Goal: Communication & Community: Answer question/provide support

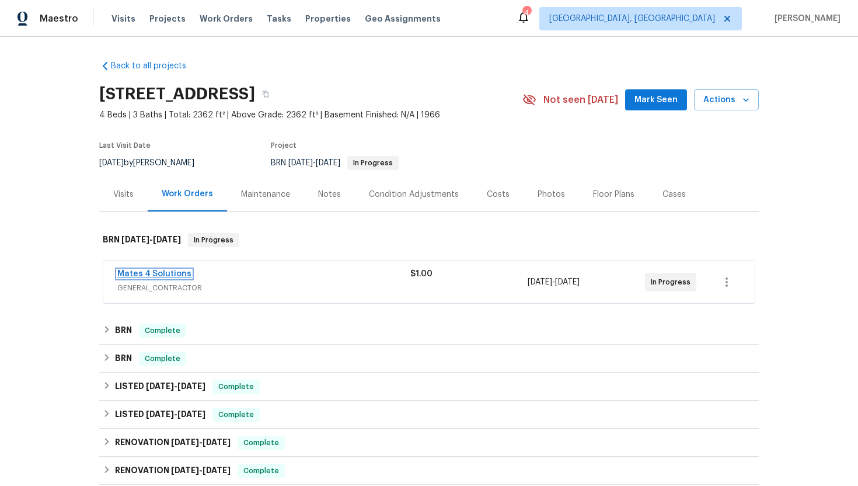
click at [172, 273] on link "Mates 4 Solutions" at bounding box center [154, 274] width 74 height 8
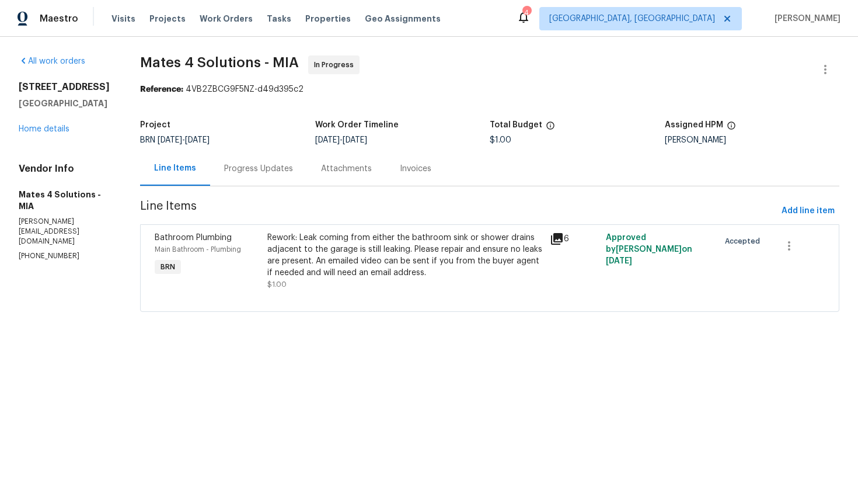
click at [271, 176] on div "Progress Updates" at bounding box center [258, 168] width 97 height 34
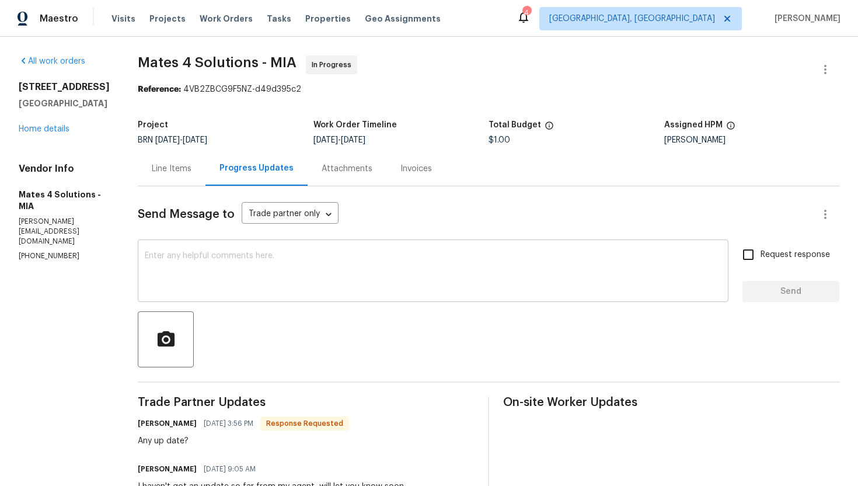
click at [277, 267] on textarea at bounding box center [433, 272] width 577 height 41
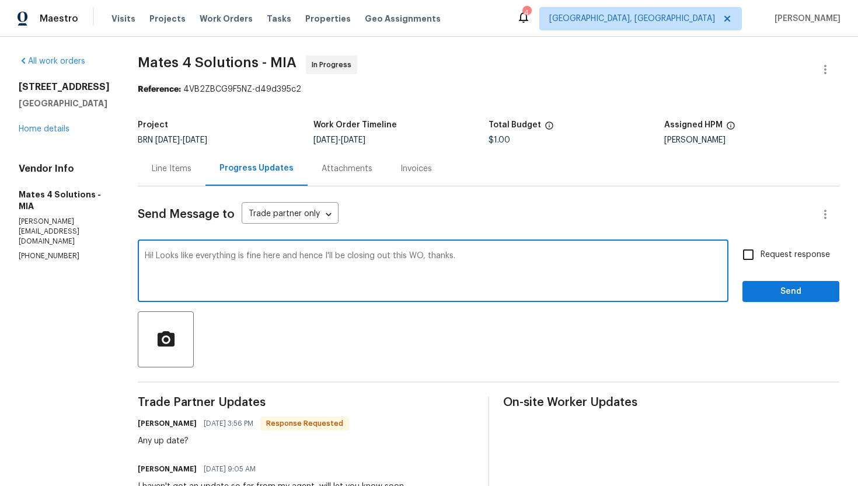
type textarea "Hi! Looks like everything is fine here and hence I'll be closing out this WO, t…"
click at [759, 257] on input "Request response" at bounding box center [748, 254] width 25 height 25
checkbox input "true"
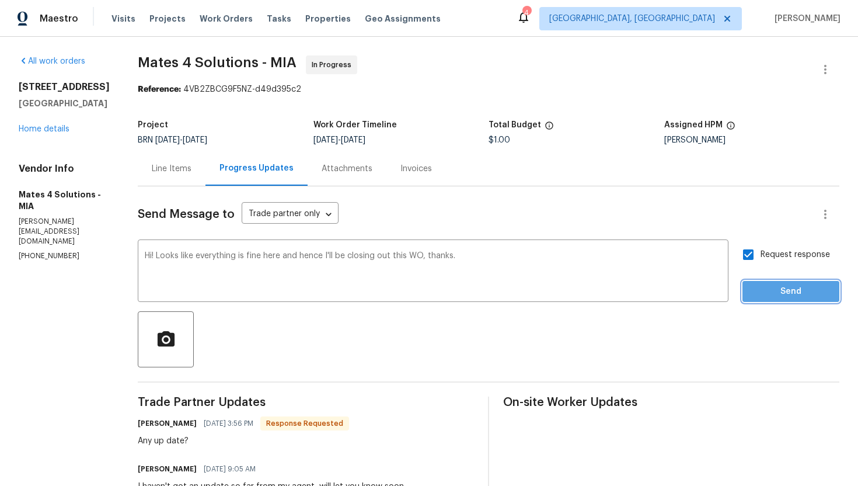
click at [769, 285] on span "Send" at bounding box center [791, 291] width 78 height 15
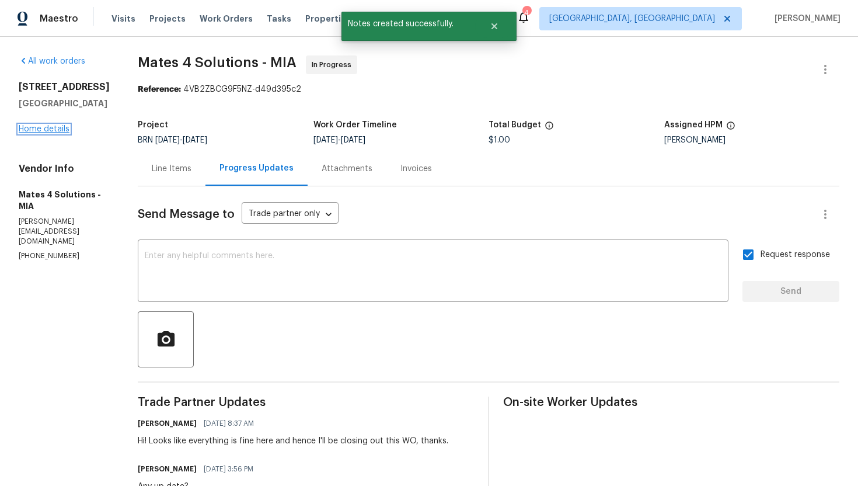
click at [55, 133] on link "Home details" at bounding box center [44, 129] width 51 height 8
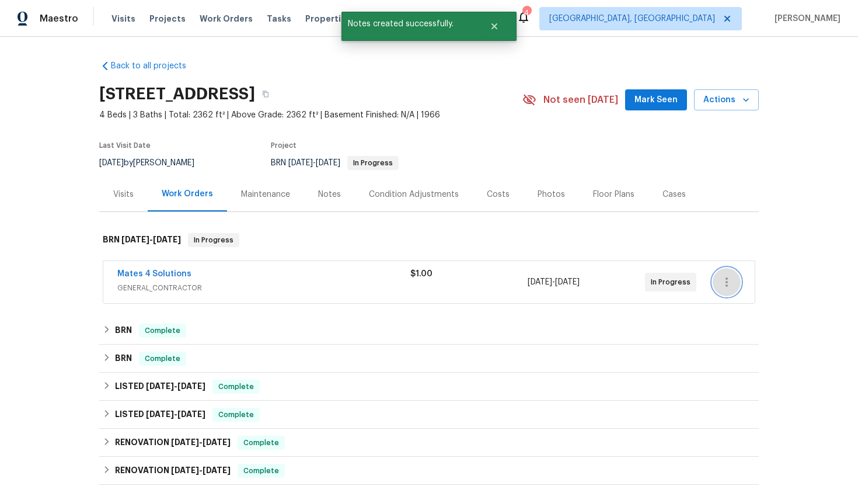
click at [724, 290] on button "button" at bounding box center [727, 282] width 28 height 28
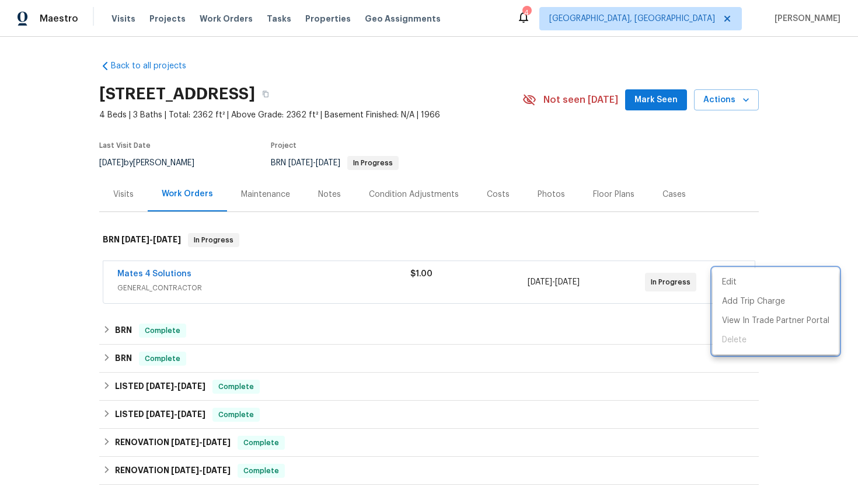
click at [180, 277] on div at bounding box center [429, 243] width 858 height 486
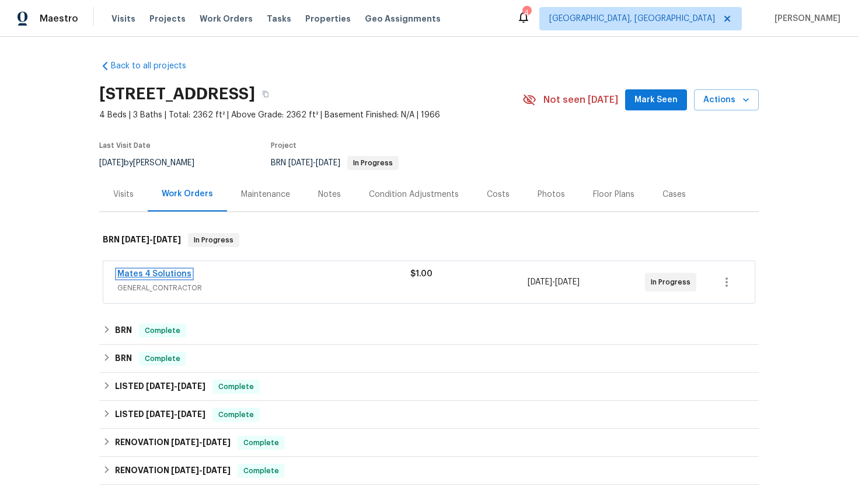
click at [163, 271] on link "Mates 4 Solutions" at bounding box center [154, 274] width 74 height 8
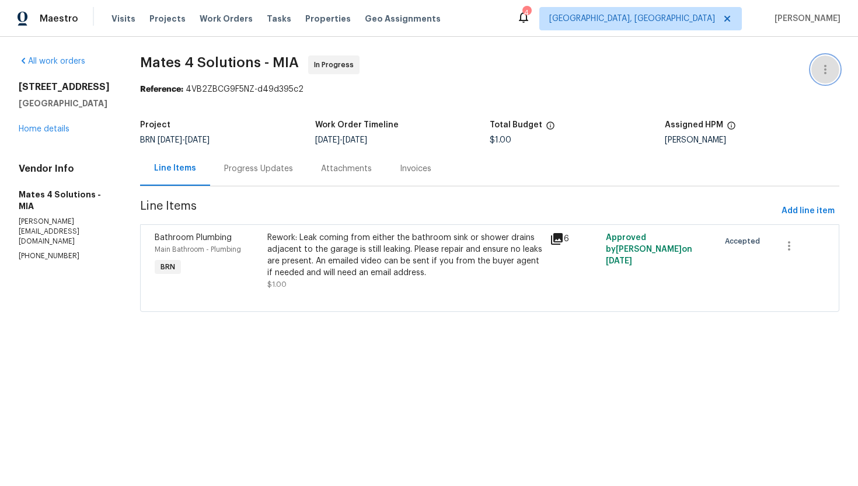
click at [816, 67] on button "button" at bounding box center [825, 69] width 28 height 28
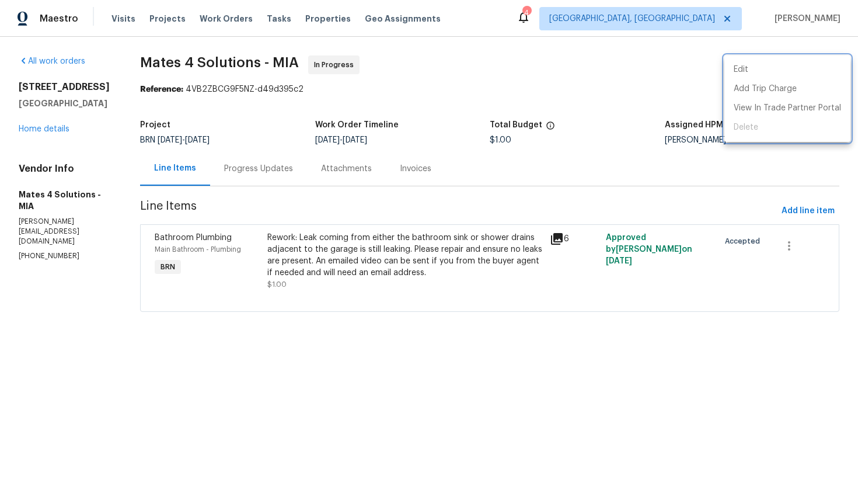
click at [270, 168] on div at bounding box center [429, 243] width 858 height 486
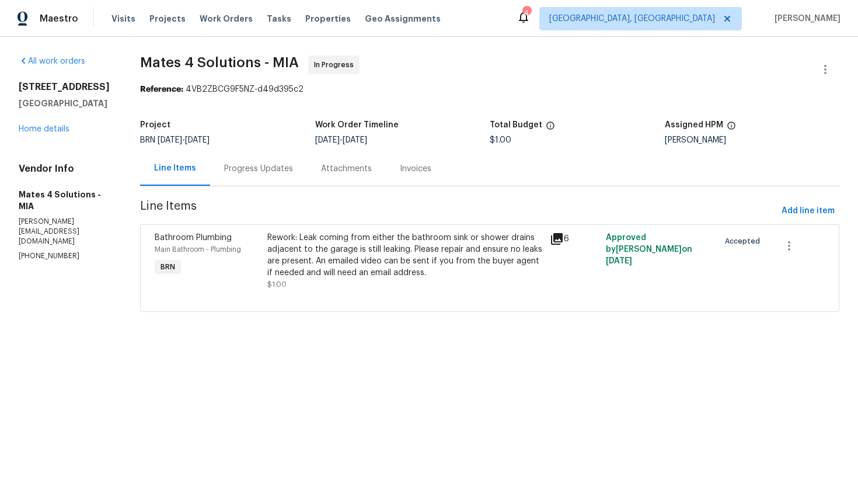
click at [269, 185] on div "Progress Updates" at bounding box center [258, 168] width 97 height 34
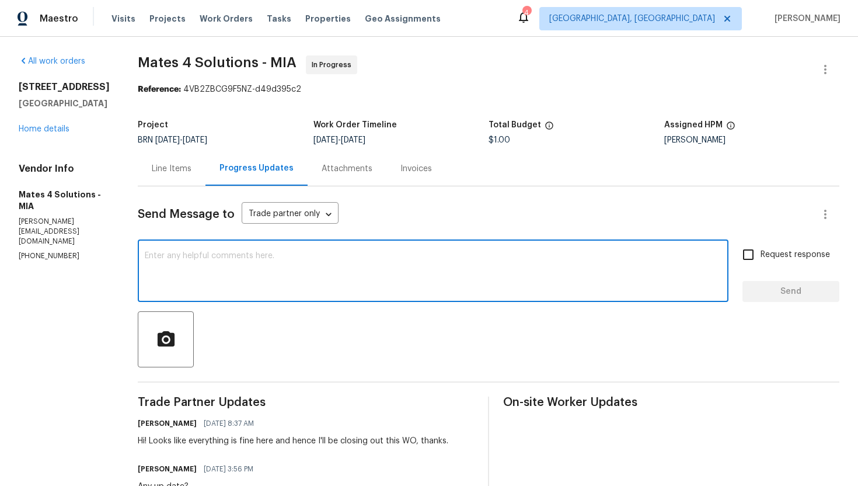
click at [329, 276] on textarea at bounding box center [433, 272] width 577 height 41
type textarea "Please mark the WO completed from your end."
click at [778, 257] on span "Request response" at bounding box center [795, 255] width 69 height 12
click at [761, 257] on input "Request response" at bounding box center [748, 254] width 25 height 25
checkbox input "true"
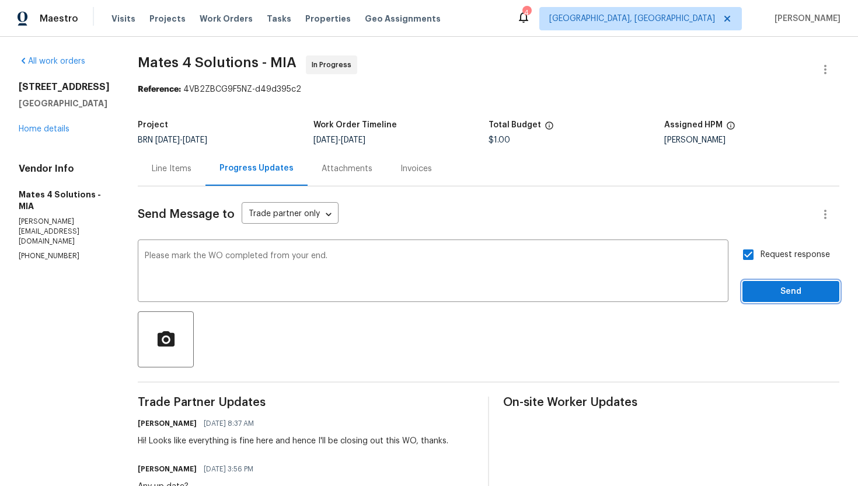
click at [778, 288] on span "Send" at bounding box center [791, 291] width 78 height 15
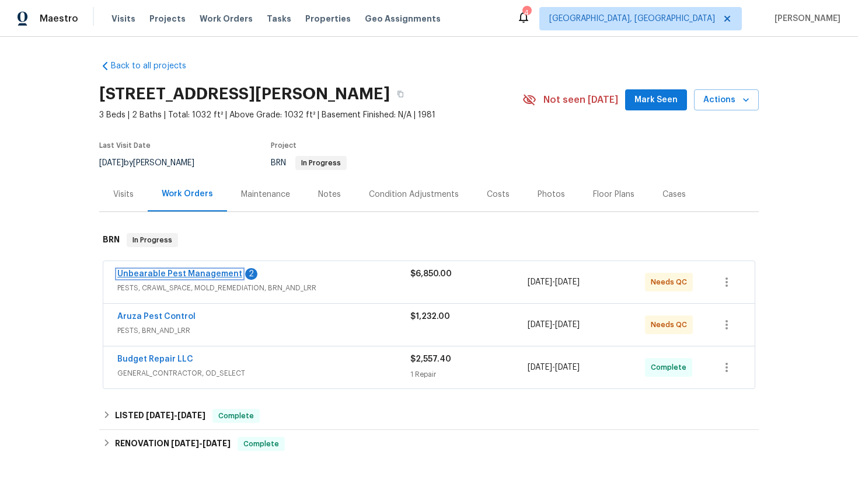
click at [191, 271] on link "Unbearable Pest Management" at bounding box center [179, 274] width 125 height 8
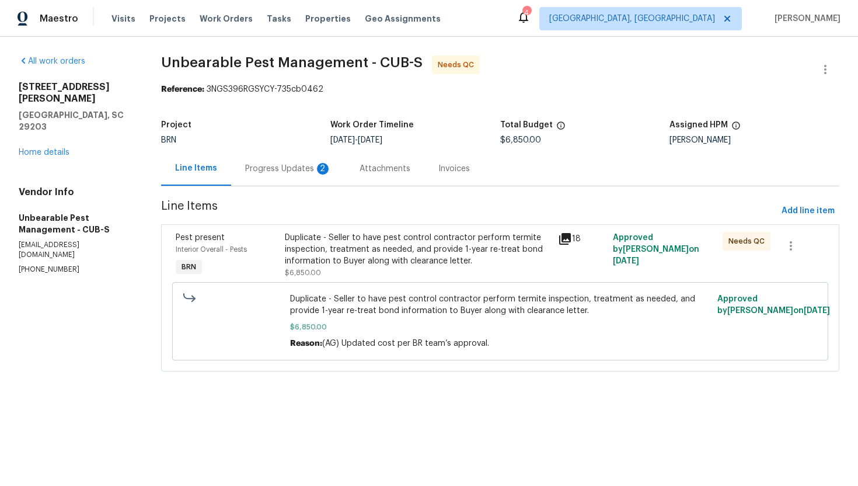
click at [294, 174] on div "Progress Updates 2" at bounding box center [288, 169] width 86 height 12
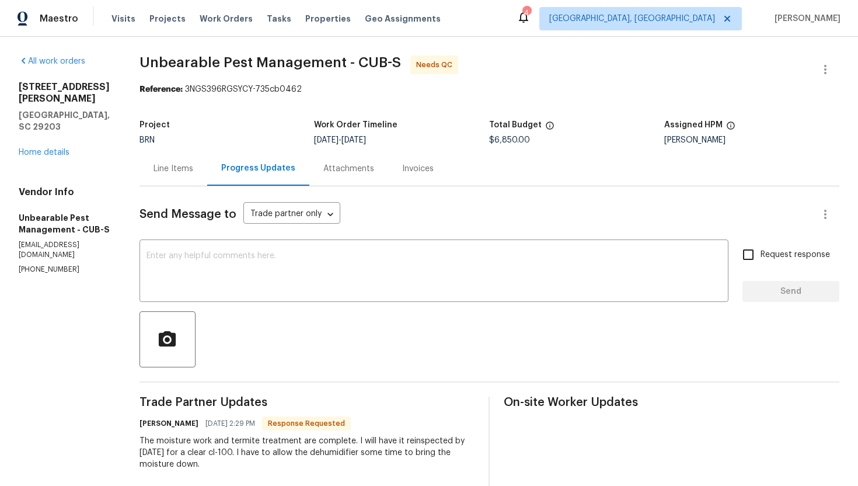
click at [59, 264] on p "(864) 561-1024" at bounding box center [65, 269] width 93 height 10
copy p "(864) 561-1024"
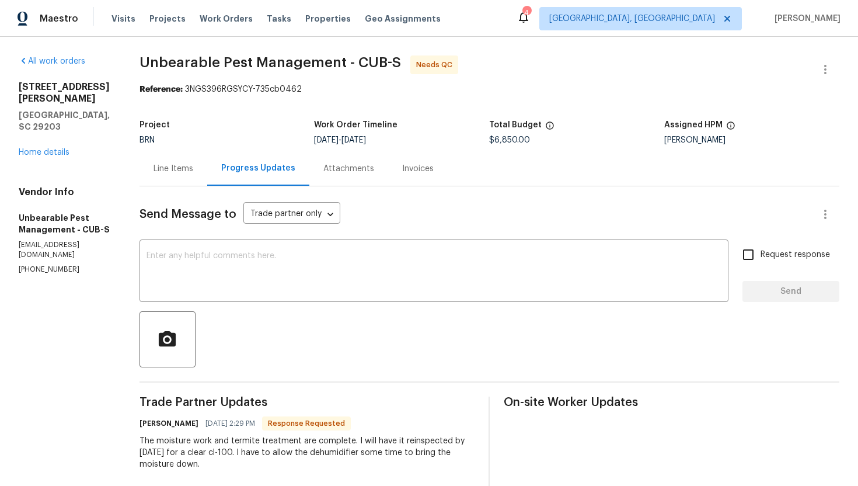
click at [304, 367] on div at bounding box center [490, 339] width 700 height 56
click at [248, 275] on textarea at bounding box center [434, 272] width 575 height 41
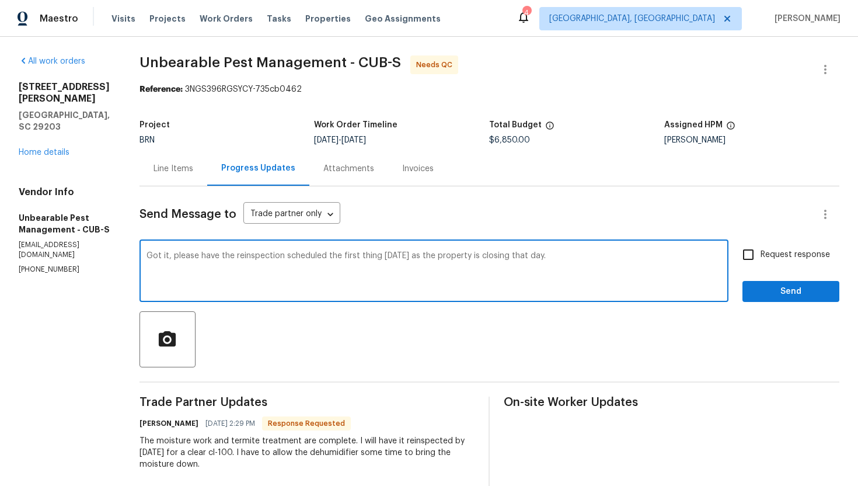
type textarea "Got it, please have the reinspection scheduled the first thing on Friday as the…"
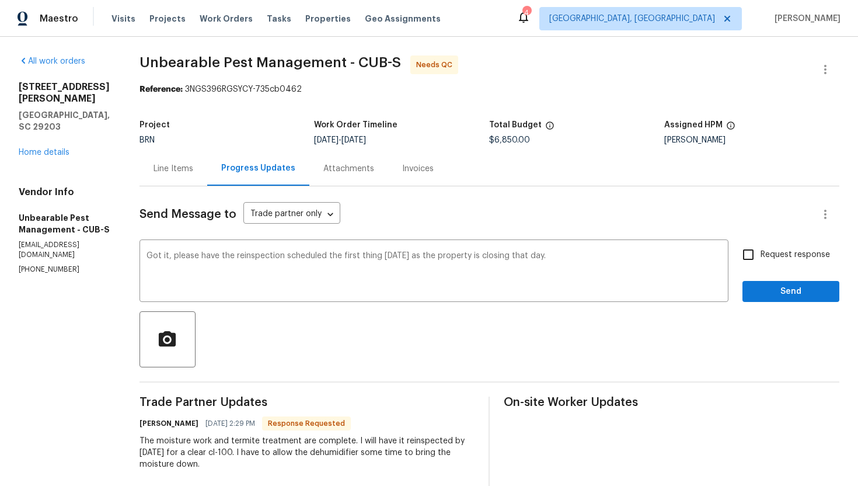
click at [783, 259] on span "Request response" at bounding box center [795, 255] width 69 height 12
click at [761, 259] on input "Request response" at bounding box center [748, 254] width 25 height 25
checkbox input "true"
click at [791, 286] on span "Send" at bounding box center [791, 291] width 78 height 15
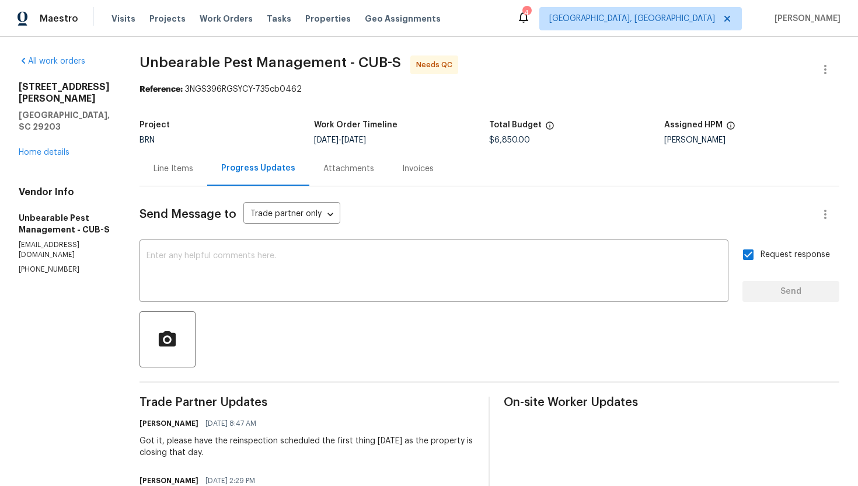
click at [187, 176] on div "Line Items" at bounding box center [174, 168] width 68 height 34
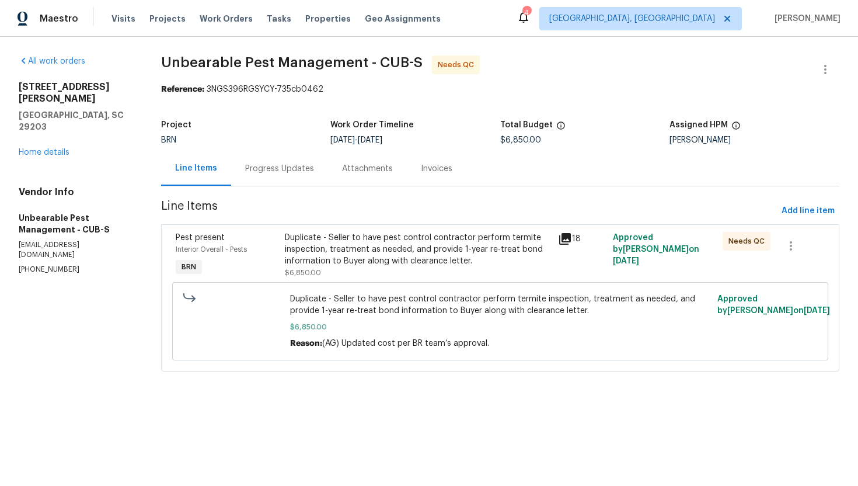
click at [294, 182] on div "Progress Updates" at bounding box center [279, 168] width 97 height 34
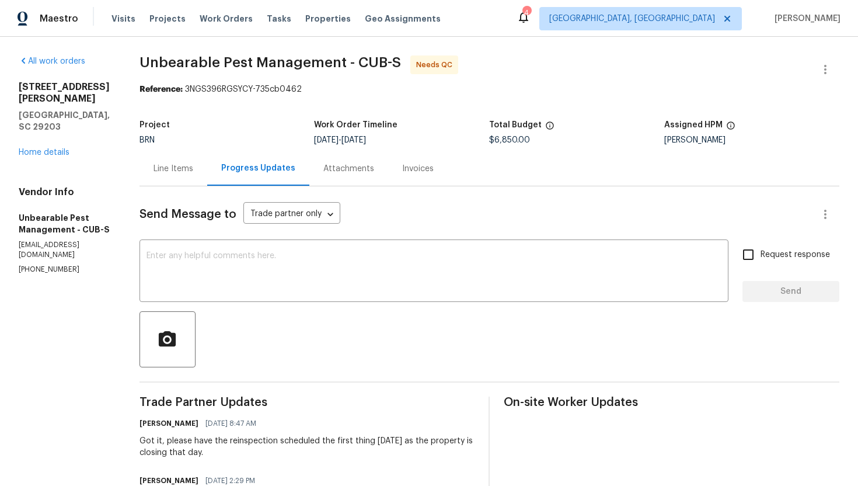
click at [158, 159] on div "Line Items" at bounding box center [174, 168] width 68 height 34
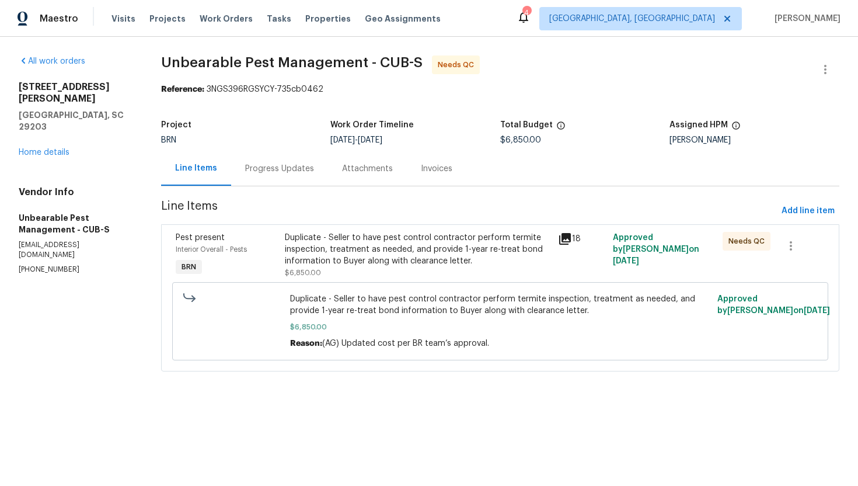
click at [278, 163] on div "Progress Updates" at bounding box center [279, 169] width 69 height 12
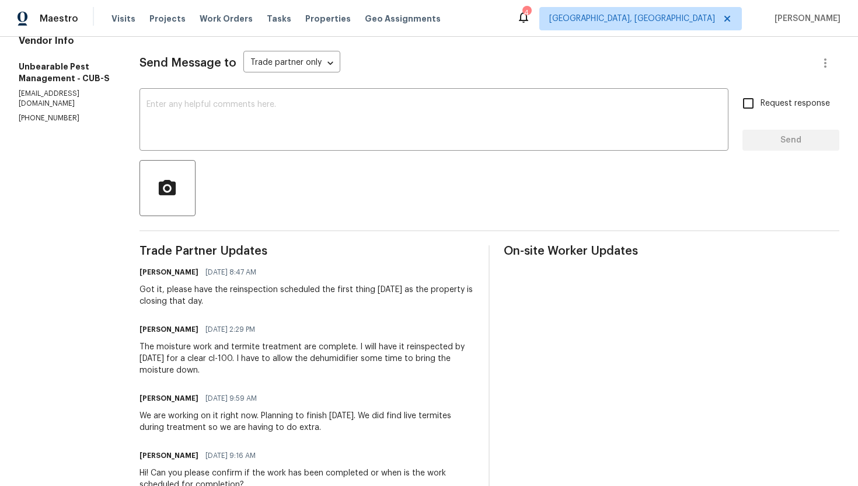
scroll to position [140, 0]
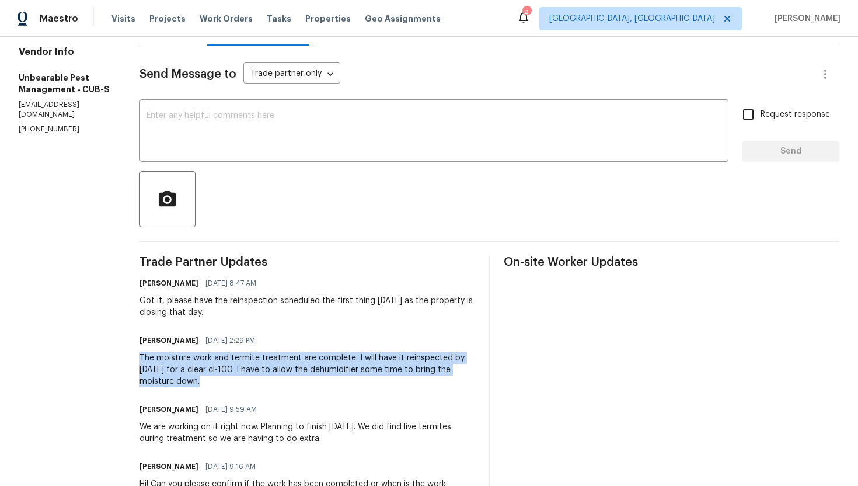
drag, startPoint x: 138, startPoint y: 357, endPoint x: 208, endPoint y: 379, distance: 73.9
copy div "The moisture work and termite treatment are complete. I will have it reinspecte…"
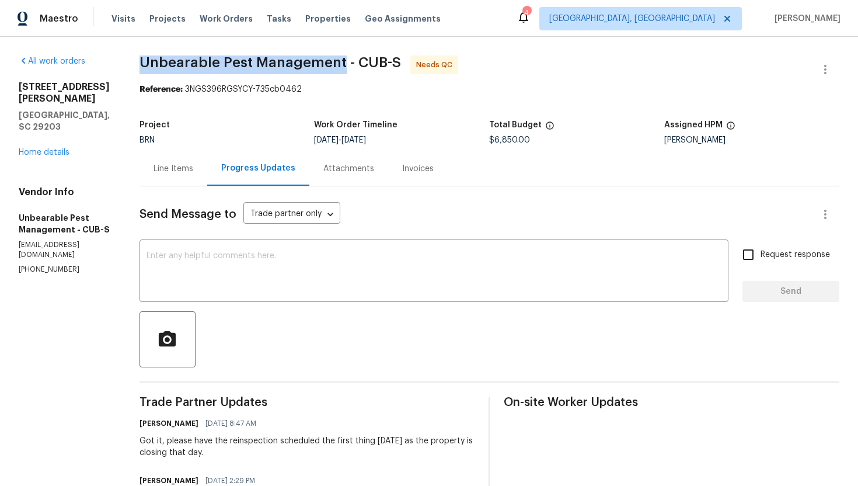
drag, startPoint x: 141, startPoint y: 60, endPoint x: 341, endPoint y: 63, distance: 200.3
click at [341, 63] on span "Unbearable Pest Management - CUB-S" at bounding box center [271, 62] width 262 height 14
copy span "Unbearable Pest Management"
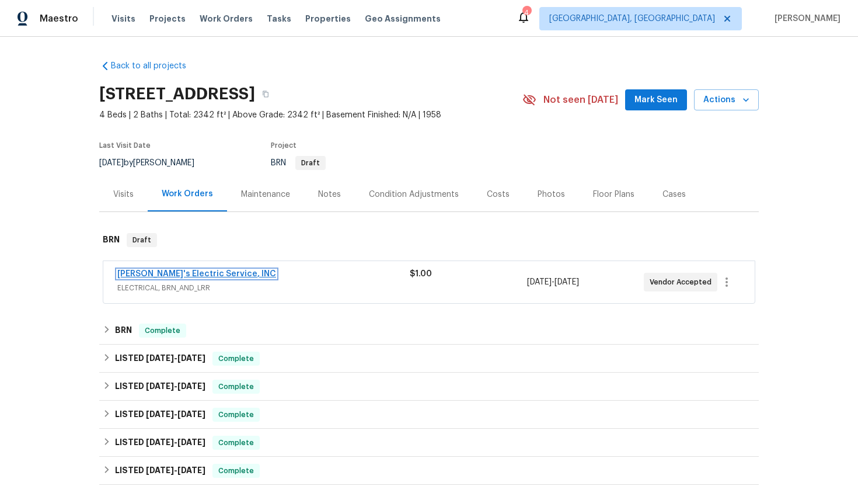
click at [182, 272] on link "Jack's Electric Service, INC" at bounding box center [196, 274] width 159 height 8
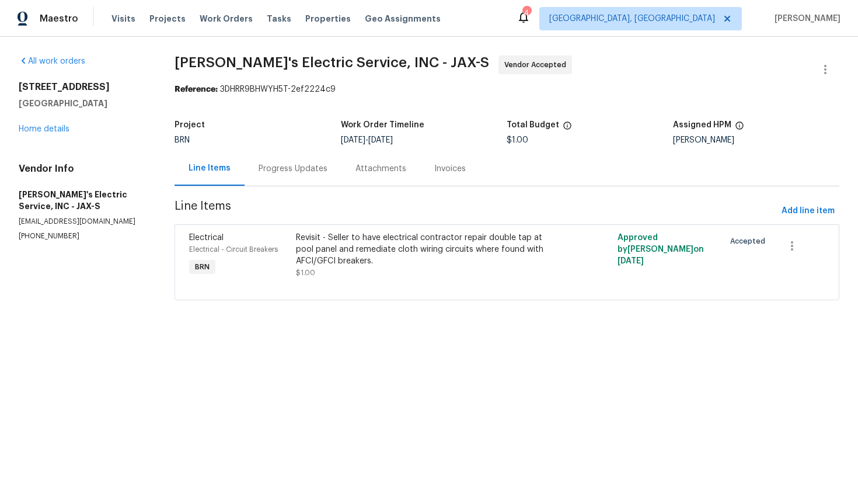
click at [309, 169] on div "Progress Updates" at bounding box center [293, 169] width 69 height 12
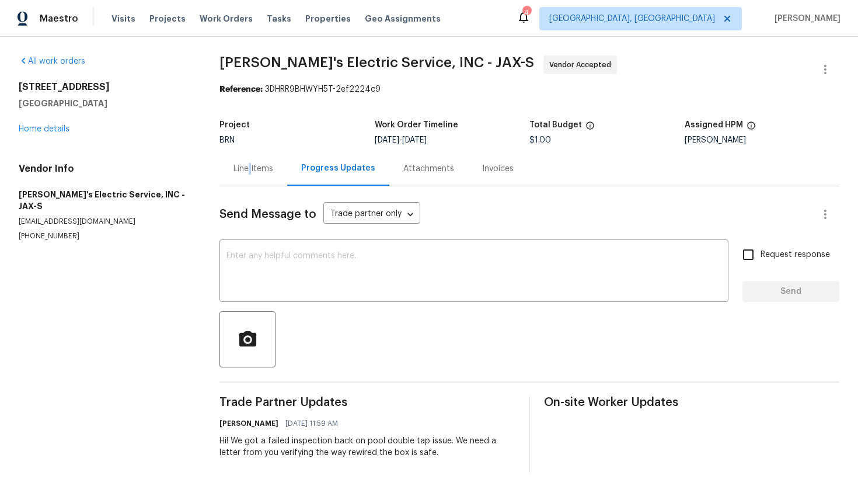
click at [253, 166] on div "Line Items" at bounding box center [254, 169] width 40 height 12
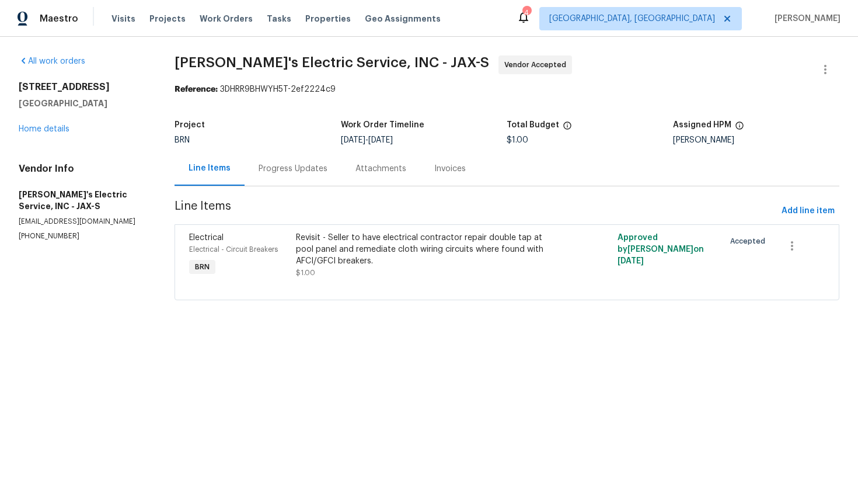
click at [301, 166] on div "Progress Updates" at bounding box center [293, 169] width 69 height 12
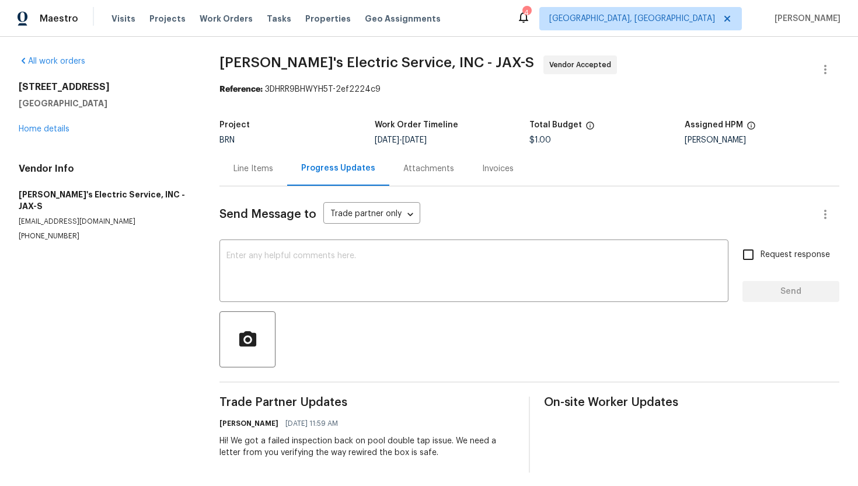
click at [65, 231] on p "(904) 874-6702" at bounding box center [105, 236] width 173 height 10
copy p "(904) 874-6702"
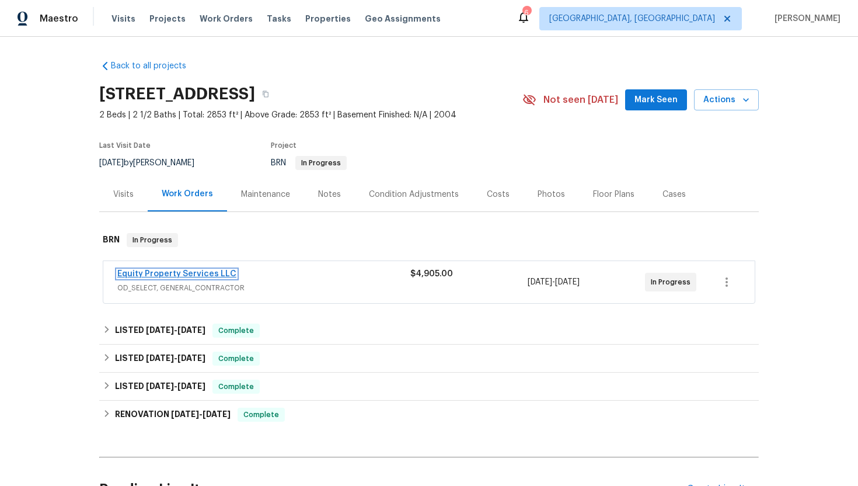
click at [182, 273] on link "Equity Property Services LLC" at bounding box center [176, 274] width 119 height 8
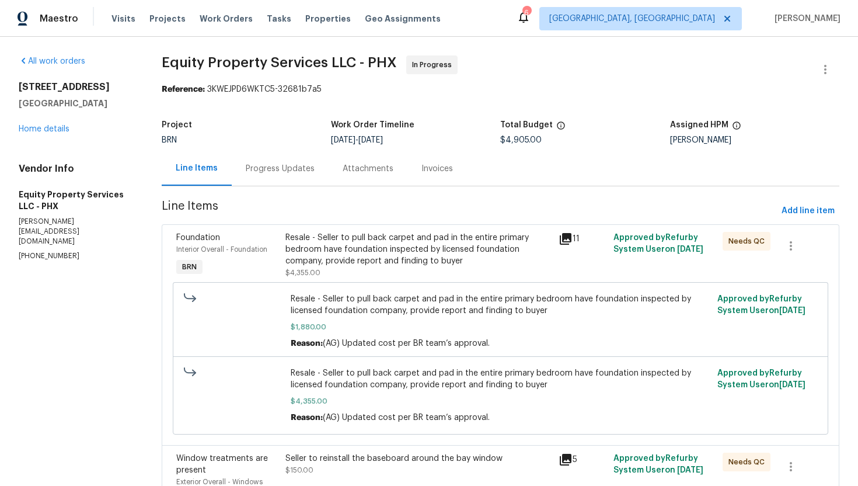
click at [263, 169] on div "Progress Updates" at bounding box center [280, 169] width 69 height 12
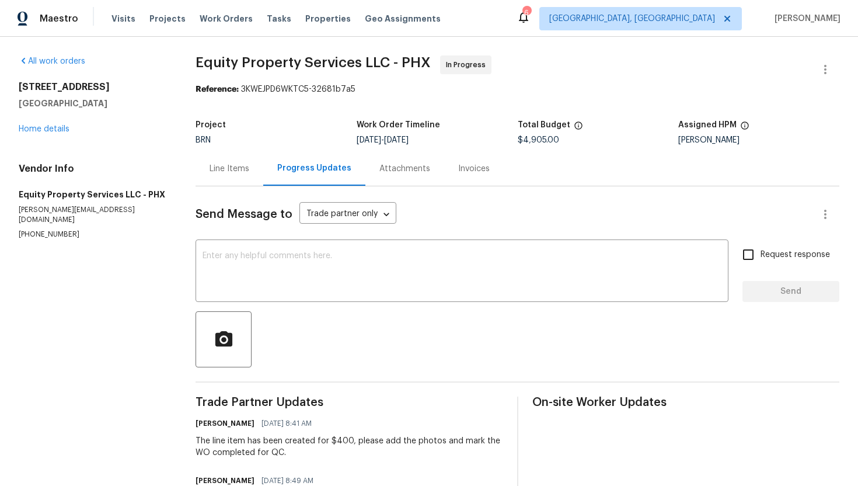
click at [56, 229] on p "[PHONE_NUMBER]" at bounding box center [93, 234] width 149 height 10
copy p "[PHONE_NUMBER]"
click at [234, 163] on div "Line Items" at bounding box center [230, 169] width 40 height 12
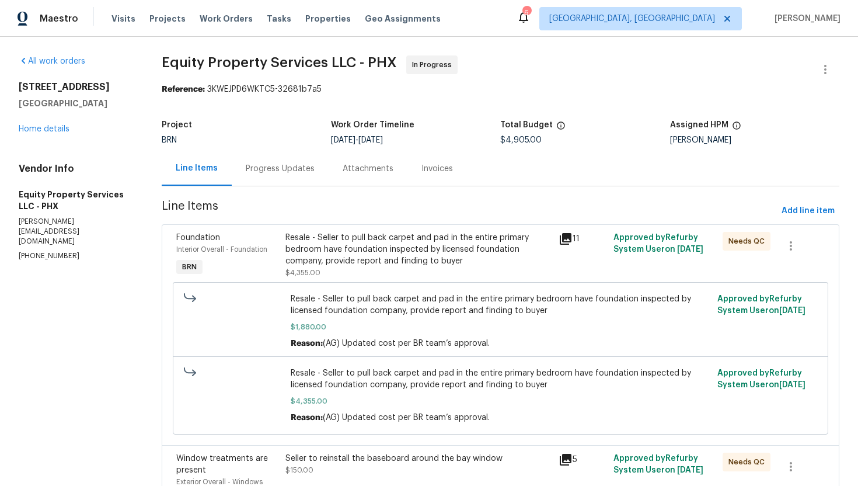
click at [265, 165] on div "Progress Updates" at bounding box center [280, 169] width 69 height 12
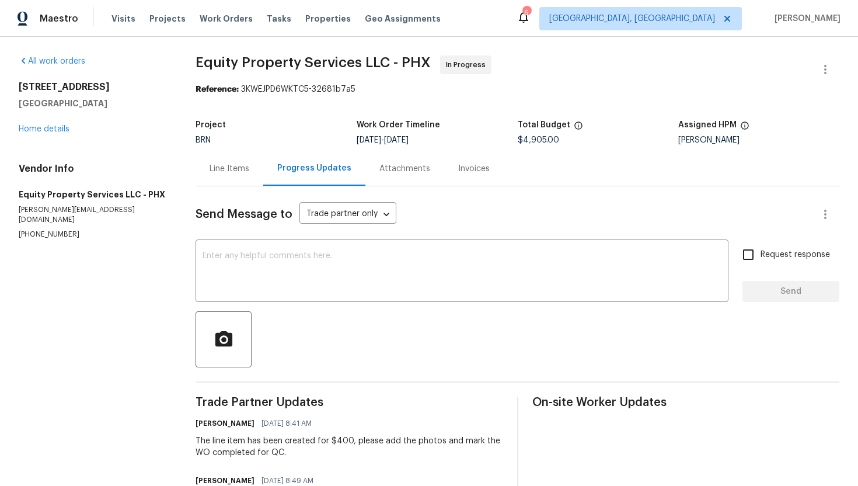
click at [246, 170] on div "Line Items" at bounding box center [230, 169] width 40 height 12
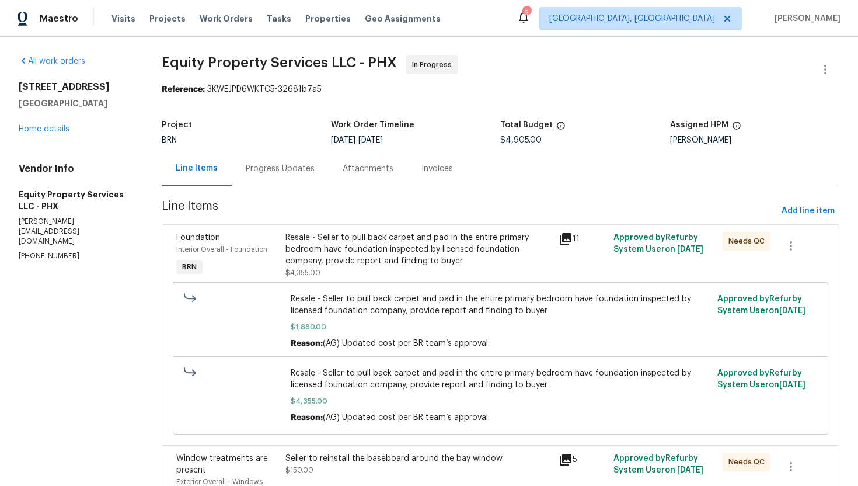
click at [276, 174] on div "Progress Updates" at bounding box center [280, 169] width 69 height 12
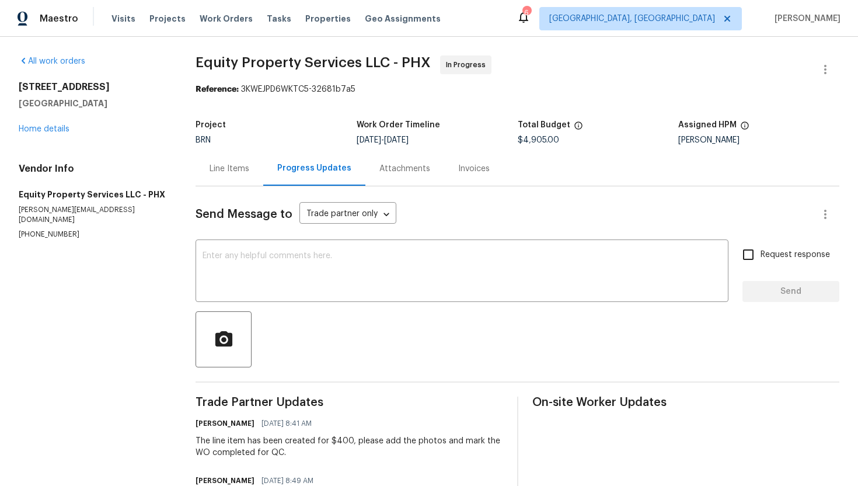
click at [246, 170] on div "Line Items" at bounding box center [230, 169] width 40 height 12
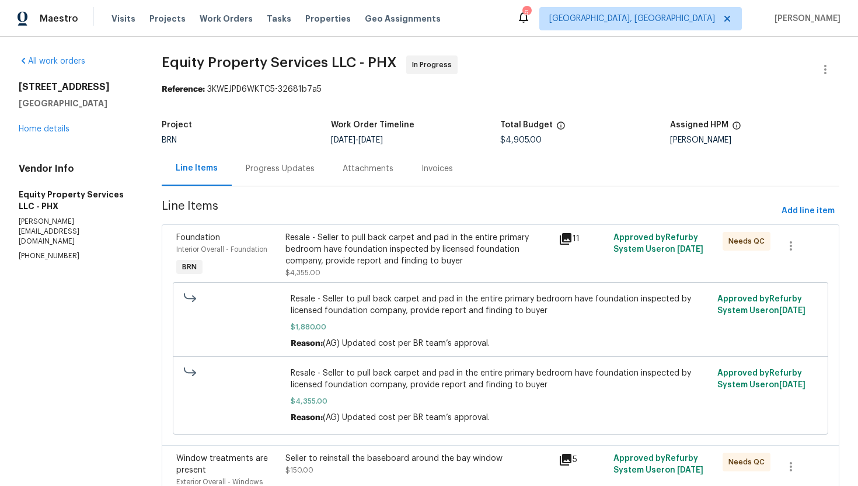
click at [302, 173] on div "Progress Updates" at bounding box center [280, 169] width 69 height 12
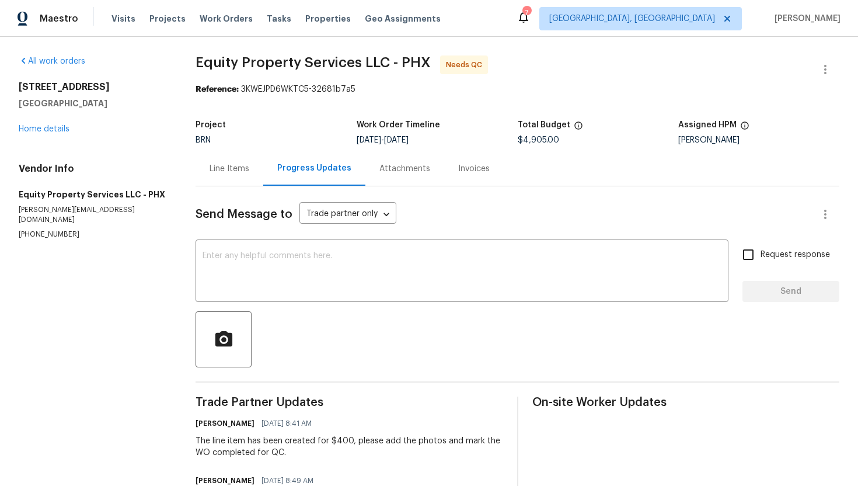
click at [238, 186] on div "Line Items" at bounding box center [230, 168] width 68 height 34
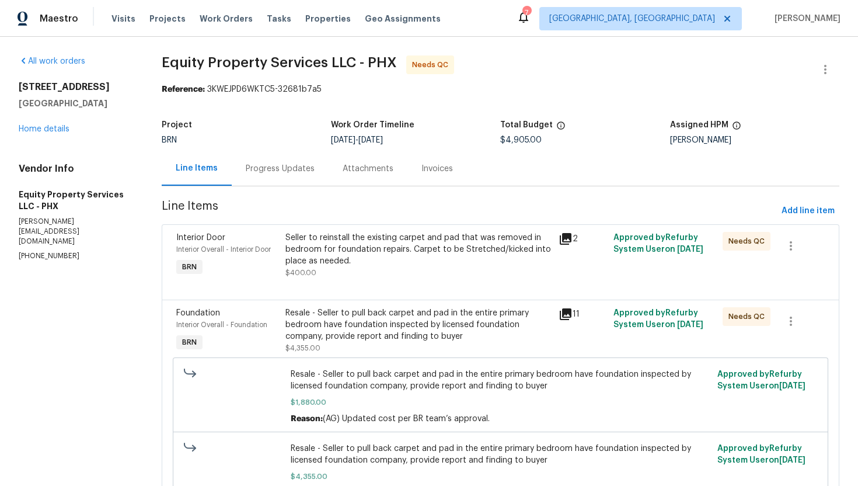
scroll to position [156, 0]
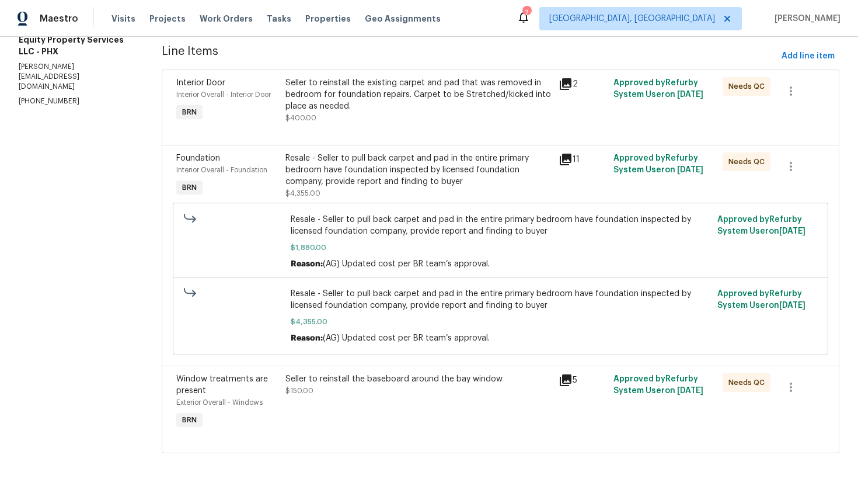
click at [367, 409] on div "Seller to reinstall the baseboard around the bay window $150.00" at bounding box center [418, 402] width 273 height 65
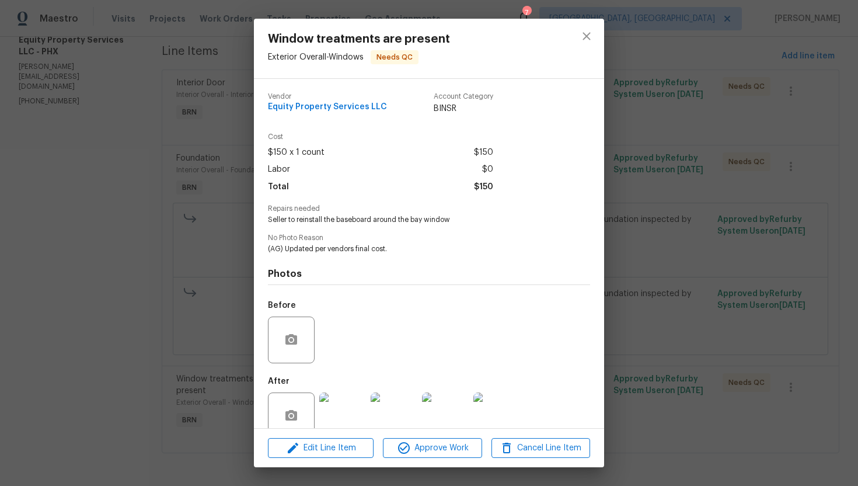
scroll to position [23, 0]
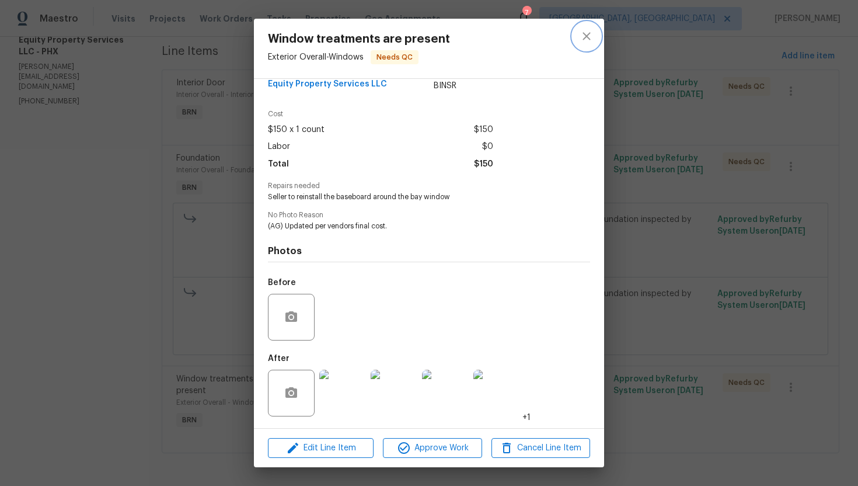
click at [593, 30] on icon "close" at bounding box center [587, 36] width 14 height 14
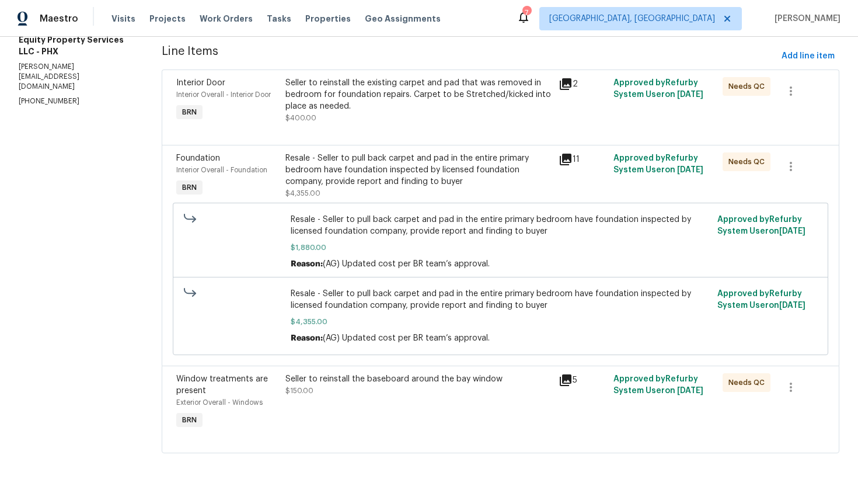
scroll to position [0, 0]
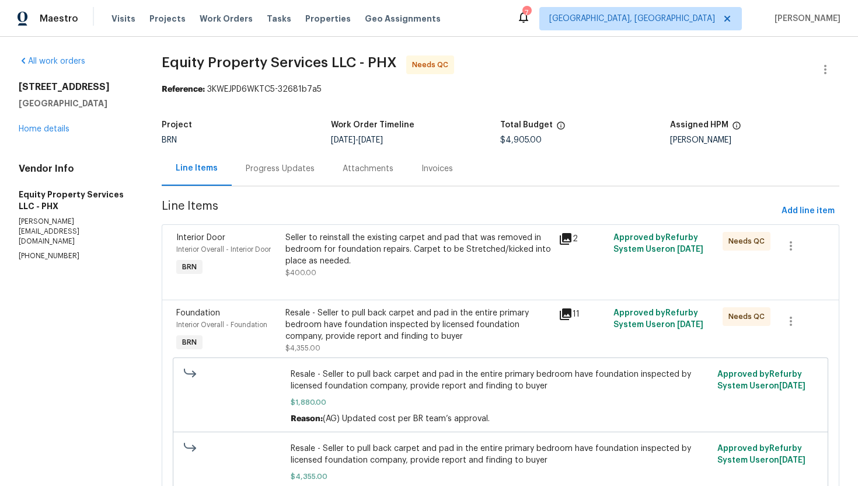
click at [349, 260] on div "Seller to reinstall the existing carpet and pad that was removed in bedroom for…" at bounding box center [418, 249] width 266 height 35
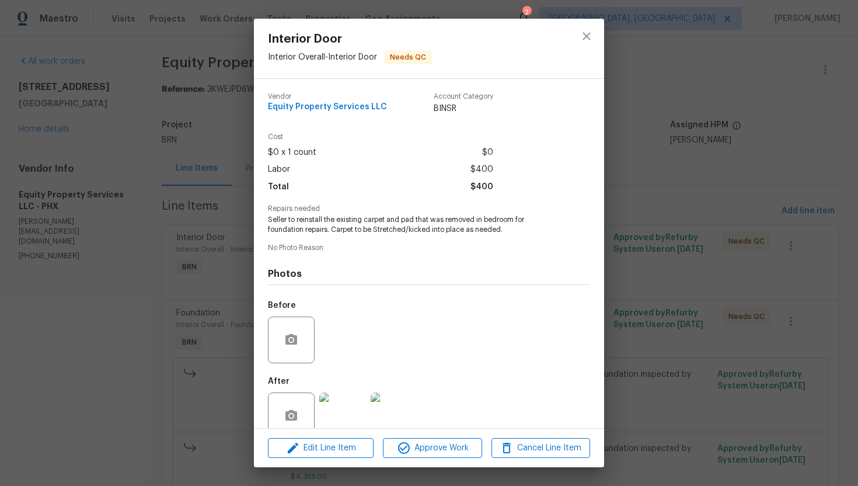
click at [330, 230] on span "Seller to reinstall the existing carpet and pad that was removed in bedroom for…" at bounding box center [413, 225] width 290 height 20
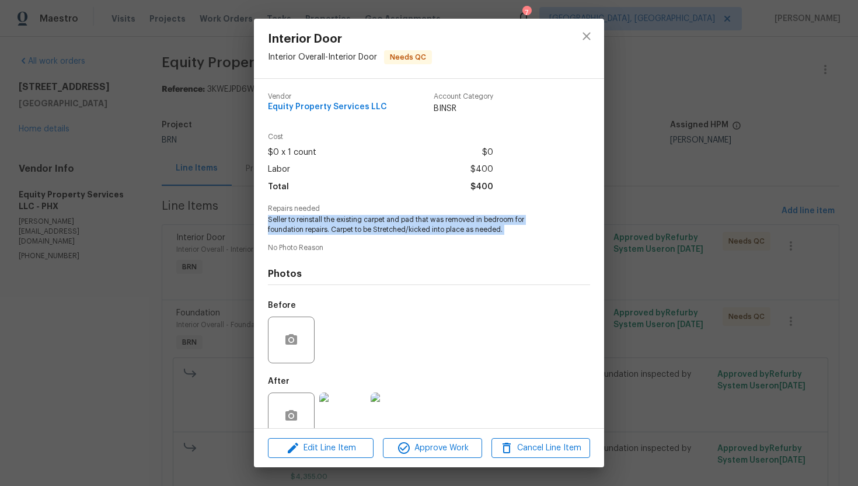
copy span "Seller to reinstall the existing carpet and pad that was removed in bedroom for…"
click at [318, 108] on span "Equity Property Services LLC" at bounding box center [327, 107] width 119 height 9
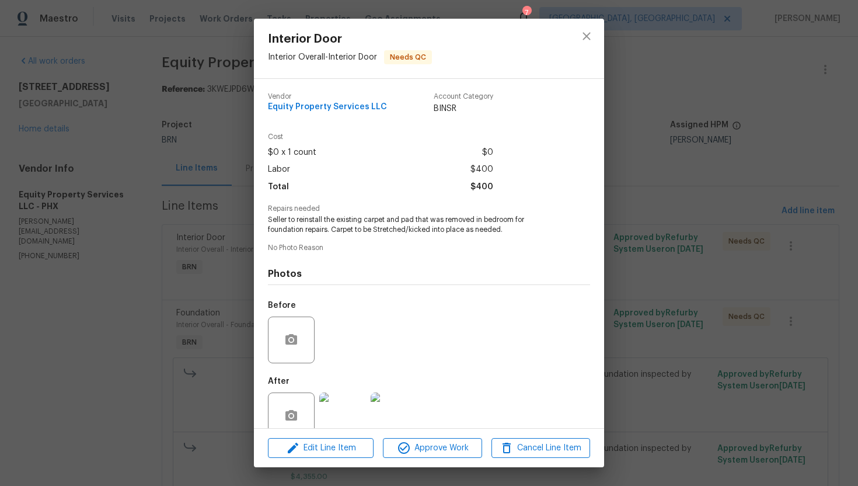
click at [318, 108] on span "Equity Property Services LLC" at bounding box center [327, 107] width 119 height 9
copy span "Equity Property Services LLC"
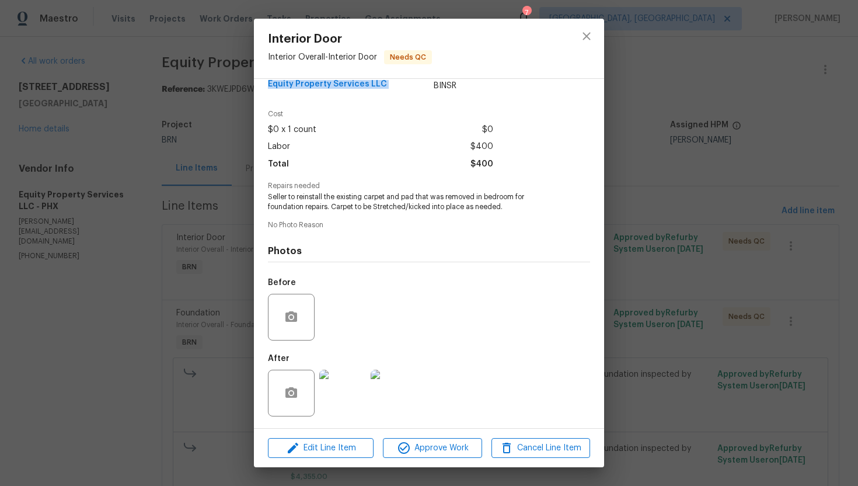
click at [398, 384] on img at bounding box center [394, 393] width 47 height 47
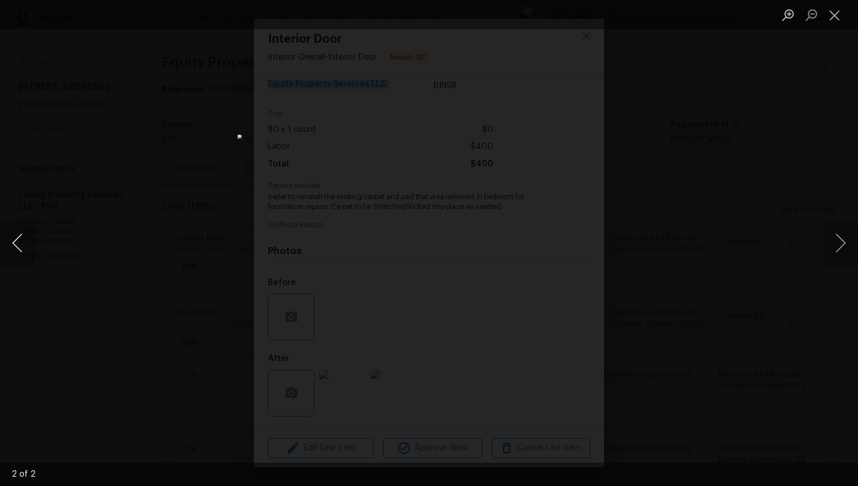
click at [25, 241] on button "Previous image" at bounding box center [17, 243] width 35 height 47
click at [830, 18] on button "Close lightbox" at bounding box center [834, 15] width 23 height 20
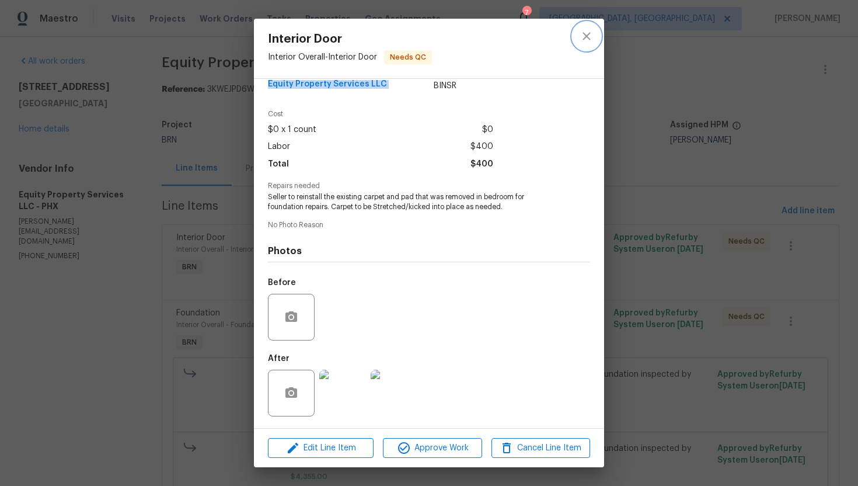
click at [581, 37] on icon "close" at bounding box center [587, 36] width 14 height 14
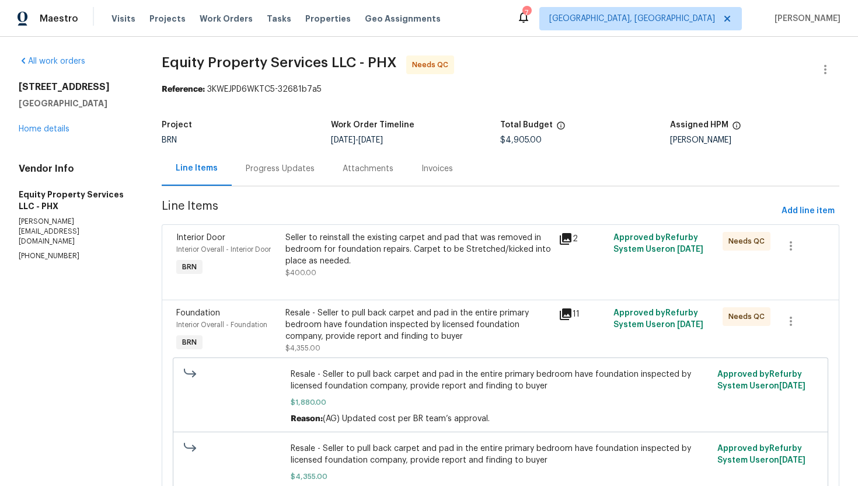
click at [361, 315] on div "Resale - Seller to pull back carpet and pad in the entire primary bedroom have …" at bounding box center [418, 324] width 266 height 35
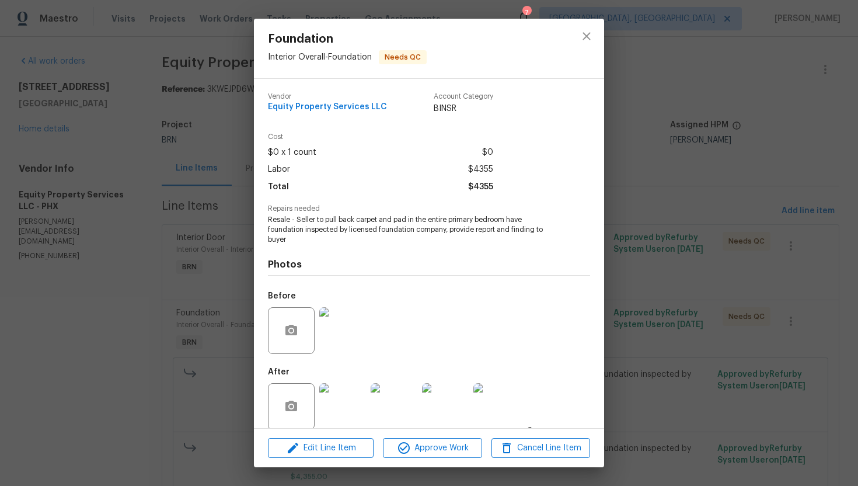
click at [326, 107] on span "Equity Property Services LLC" at bounding box center [327, 107] width 119 height 9
copy span "Equity Property Services LLC"
click at [403, 126] on div "Vendor Equity Property Services LLC Account Category BINSR" at bounding box center [429, 108] width 322 height 50
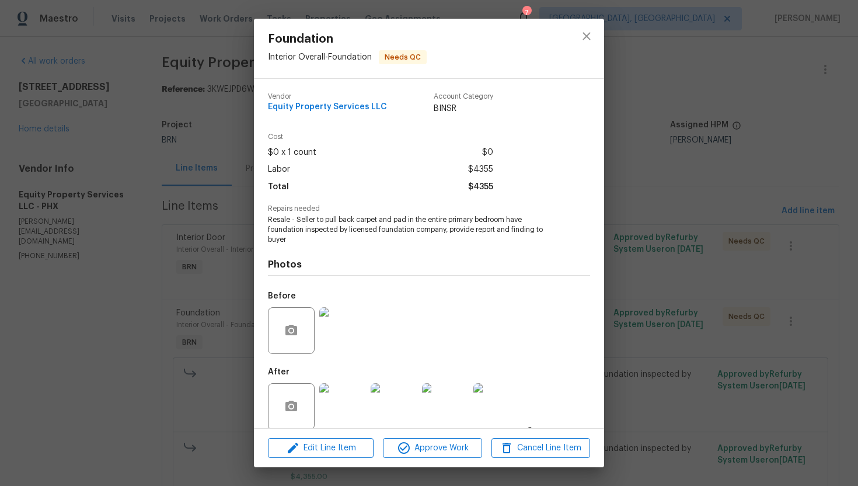
click at [277, 107] on span "Equity Property Services LLC" at bounding box center [327, 107] width 119 height 9
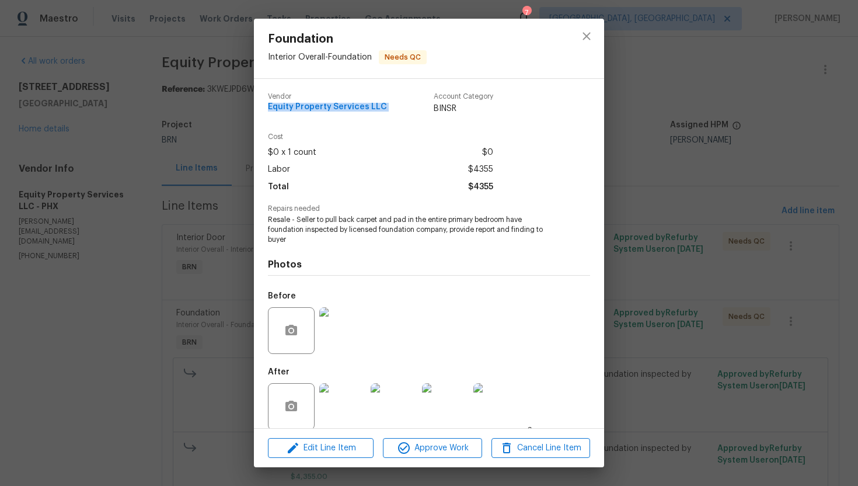
click at [277, 107] on span "Equity Property Services LLC" at bounding box center [327, 107] width 119 height 9
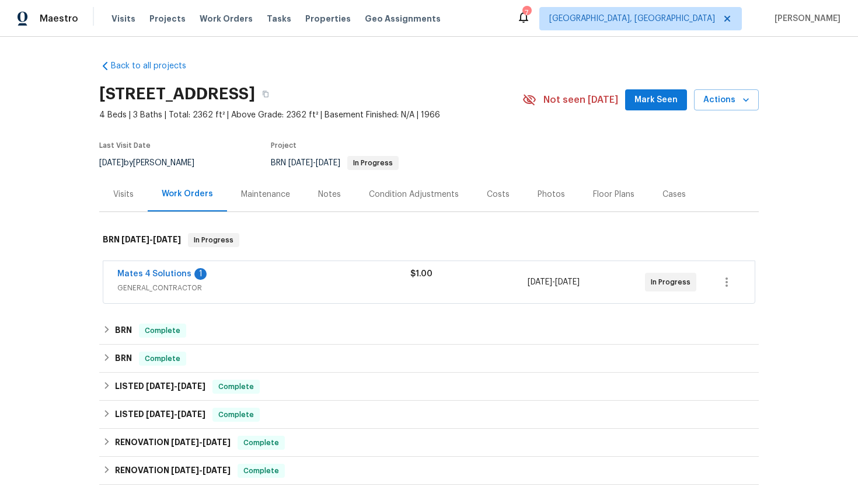
click at [163, 279] on span "Mates 4 Solutions" at bounding box center [154, 274] width 74 height 12
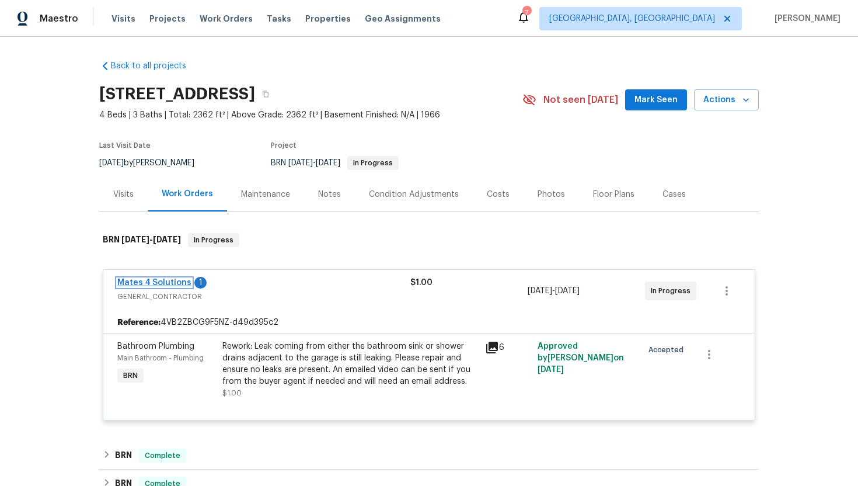
click at [161, 284] on link "Mates 4 Solutions" at bounding box center [154, 282] width 74 height 8
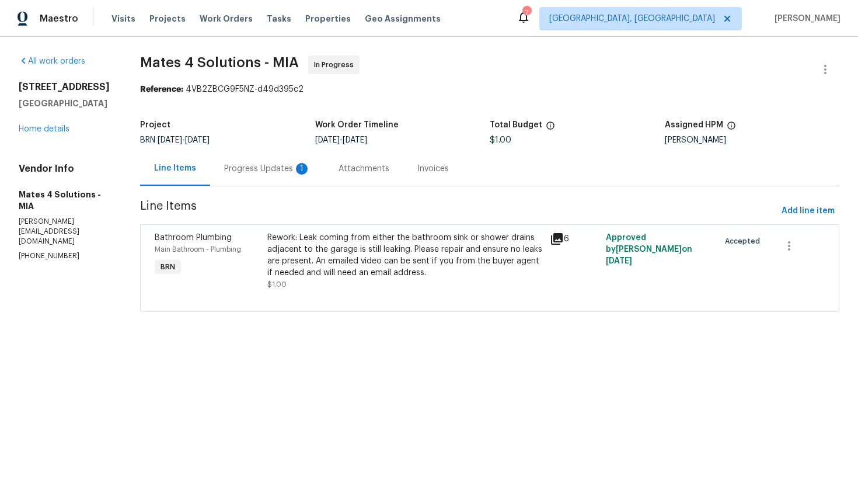
click at [248, 175] on div "Progress Updates 1" at bounding box center [267, 168] width 114 height 34
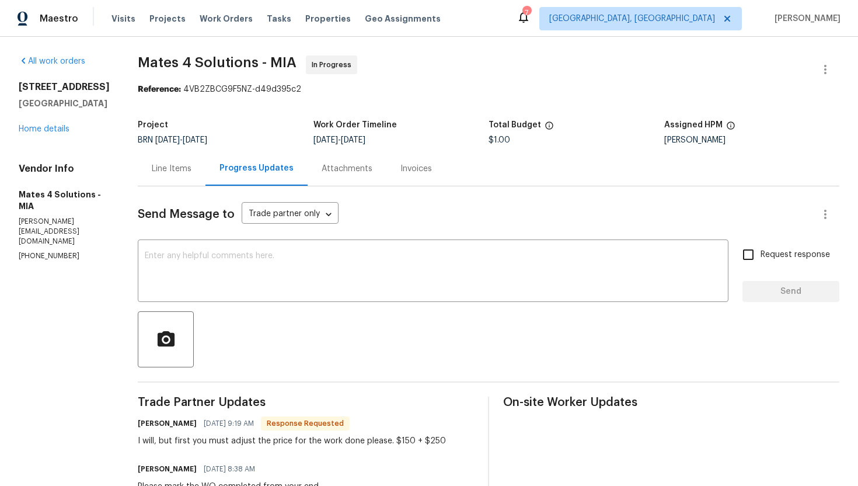
click at [193, 177] on div "Line Items" at bounding box center [172, 168] width 68 height 34
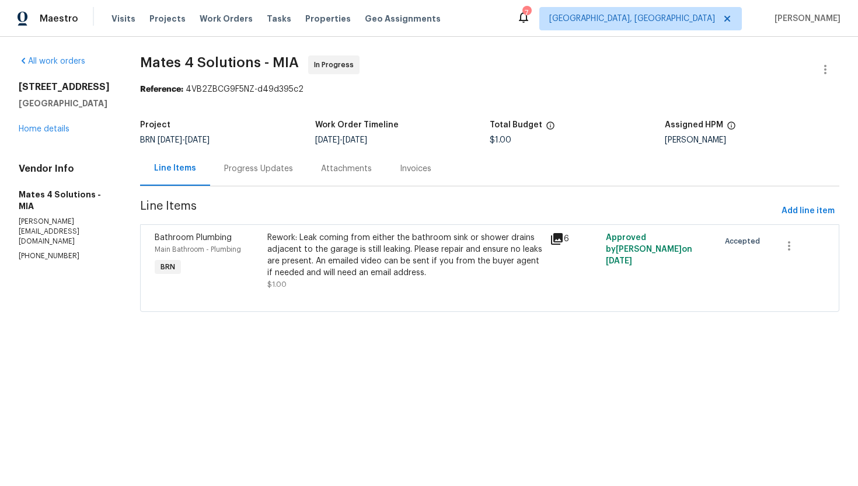
click at [275, 172] on div "Progress Updates" at bounding box center [258, 169] width 69 height 12
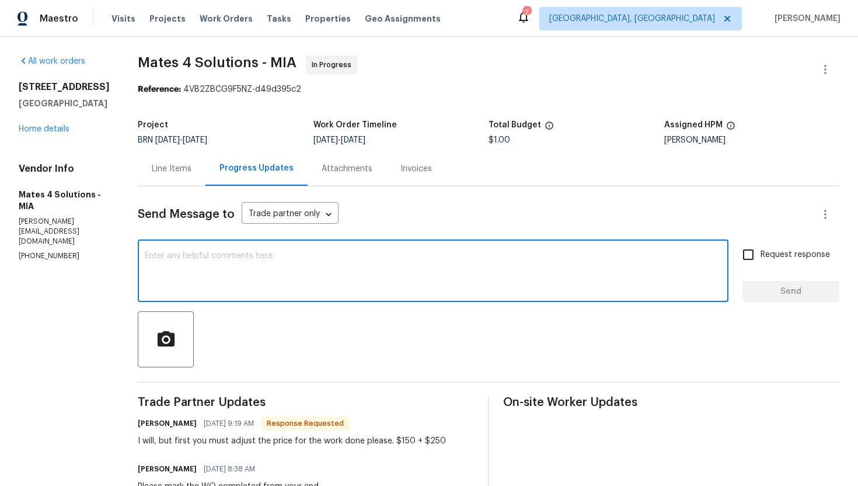
click at [280, 268] on textarea at bounding box center [433, 272] width 577 height 41
type textarea "I'll review the cost and update shortly."
click at [757, 259] on input "Request response" at bounding box center [748, 254] width 25 height 25
checkbox input "true"
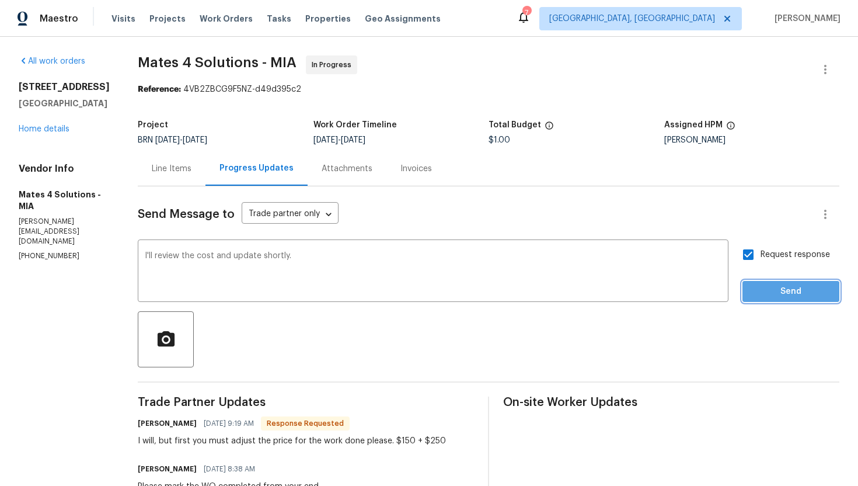
click at [771, 293] on span "Send" at bounding box center [791, 291] width 78 height 15
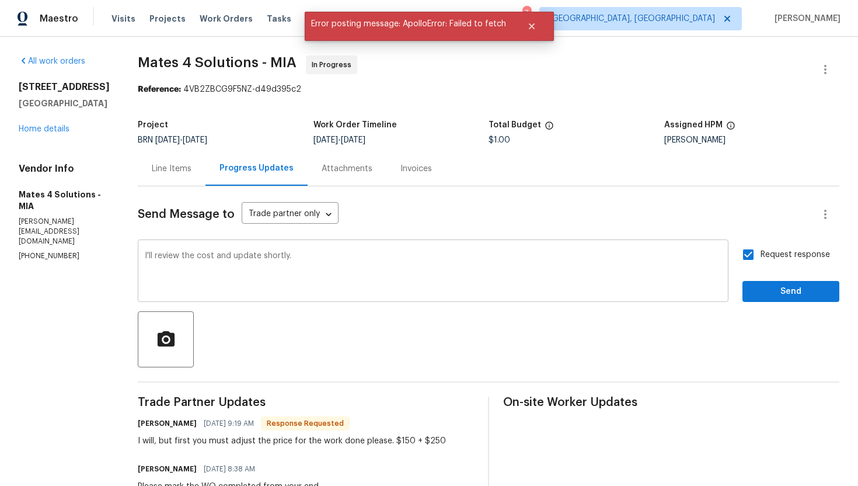
click at [246, 259] on textarea "I'll review the cost and update shortly." at bounding box center [433, 272] width 577 height 41
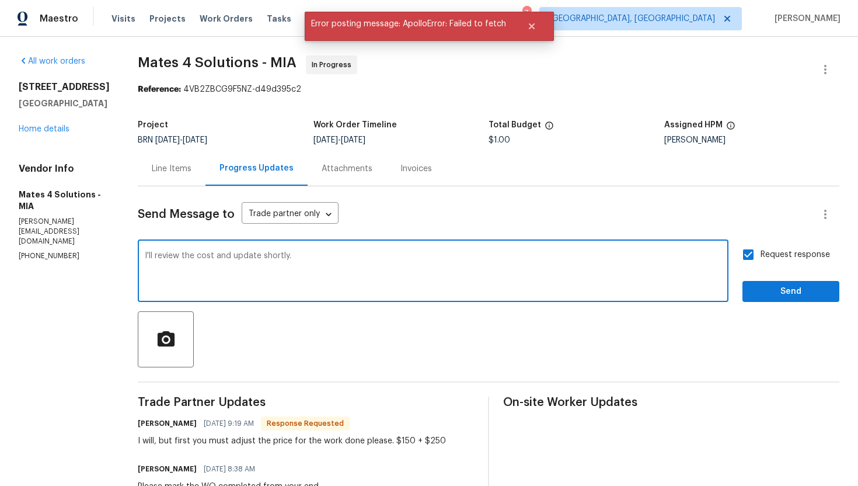
click at [246, 259] on textarea "I'll review the cost and update shortly." at bounding box center [433, 272] width 577 height 41
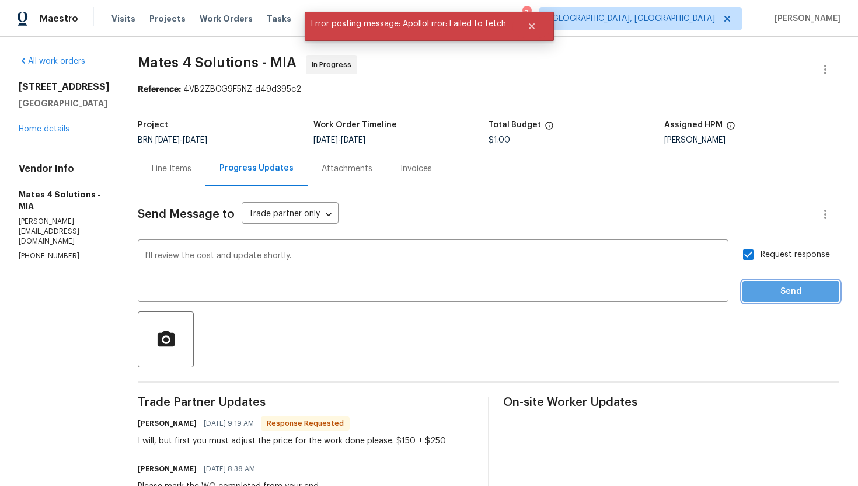
click at [778, 295] on span "Send" at bounding box center [791, 291] width 78 height 15
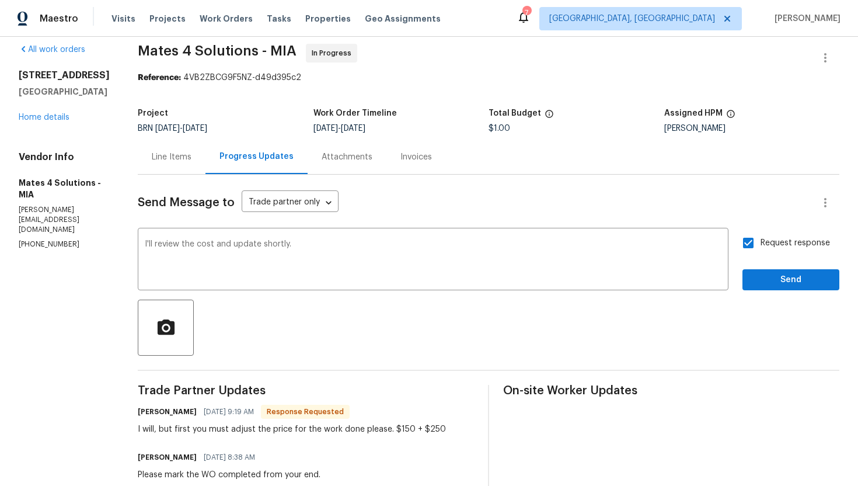
scroll to position [4, 0]
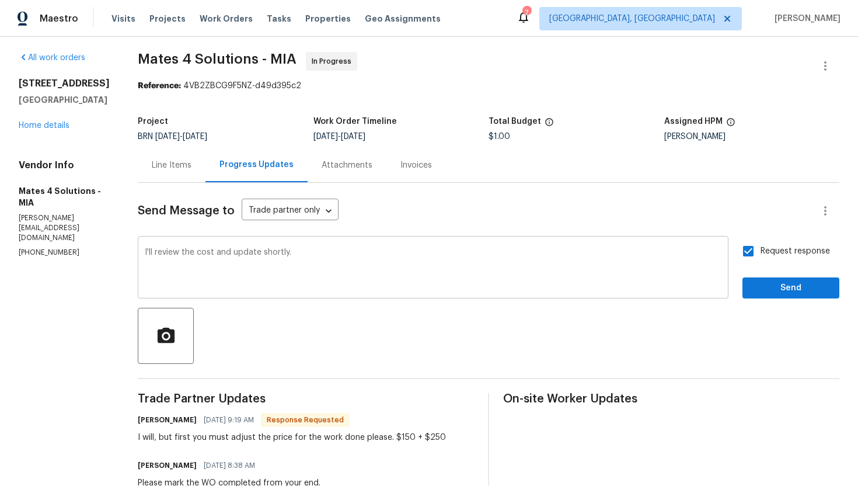
click at [315, 261] on textarea "I'll review the cost and update shortly." at bounding box center [433, 268] width 577 height 41
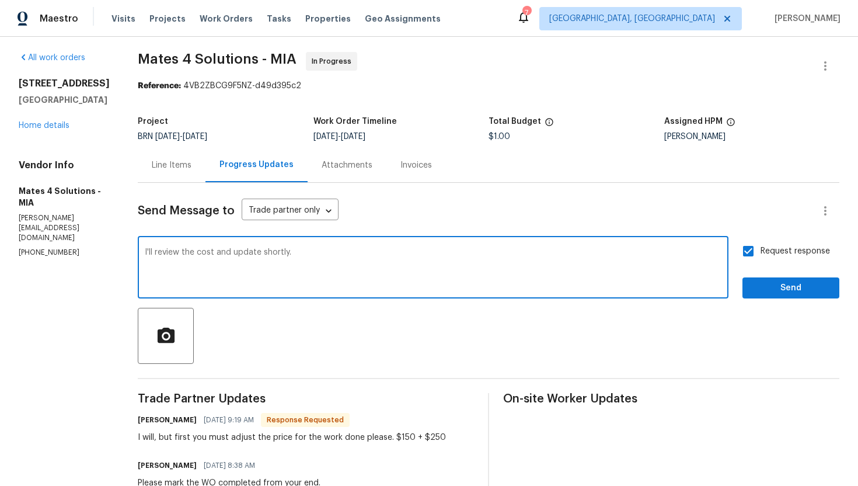
click at [315, 261] on textarea "I'll review the cost and update shortly." at bounding box center [433, 268] width 577 height 41
click at [787, 284] on span "Send" at bounding box center [791, 288] width 78 height 15
